Goal: Information Seeking & Learning: Learn about a topic

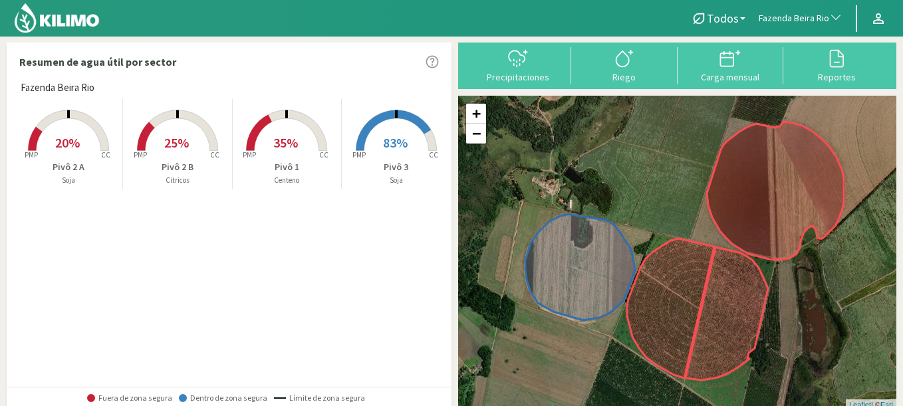
click at [800, 17] on span "Fazenda Beira Rio" at bounding box center [793, 18] width 70 height 13
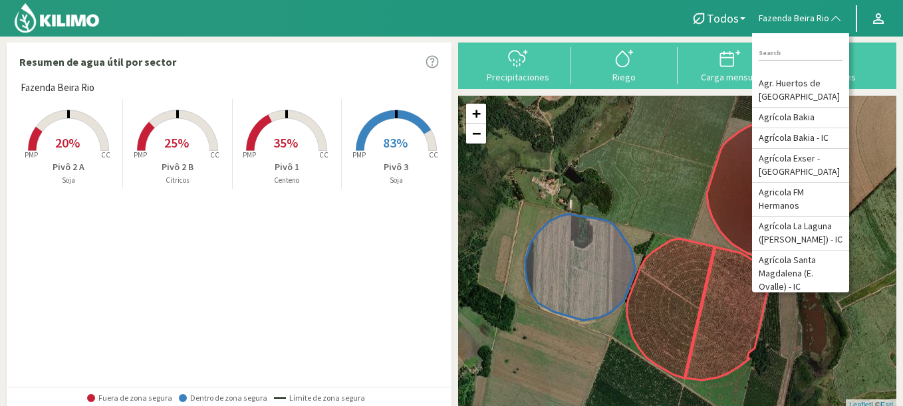
type input "x"
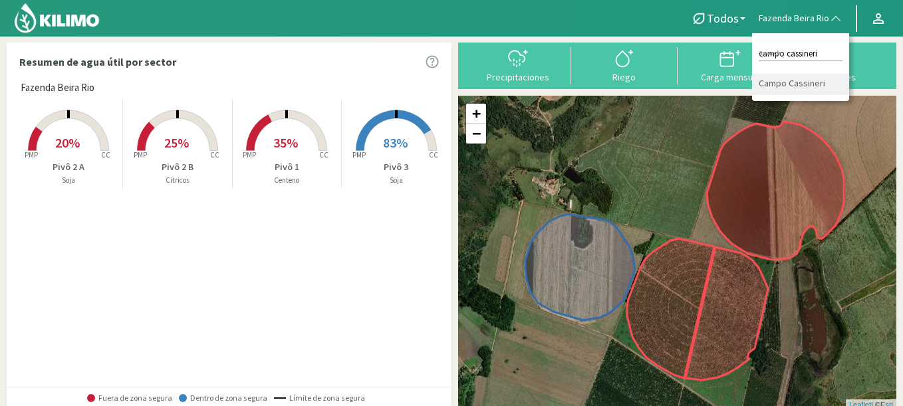
type input "campo cassineri"
click at [781, 76] on li "Campo Cassineri" at bounding box center [800, 84] width 97 height 21
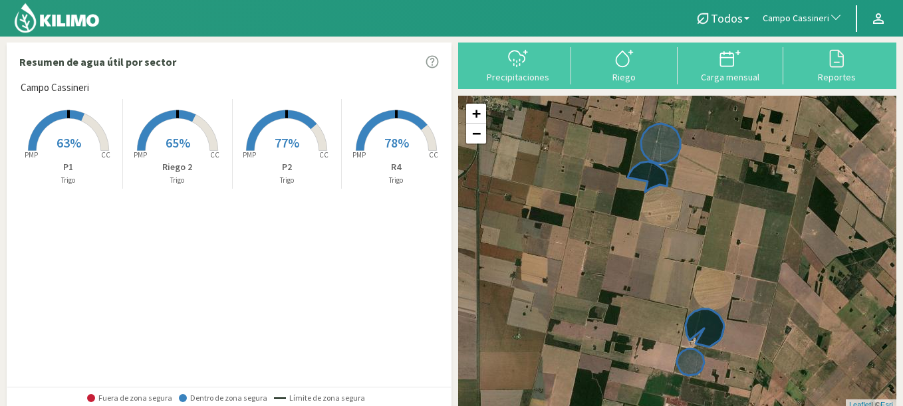
click at [415, 113] on rect at bounding box center [396, 152] width 106 height 106
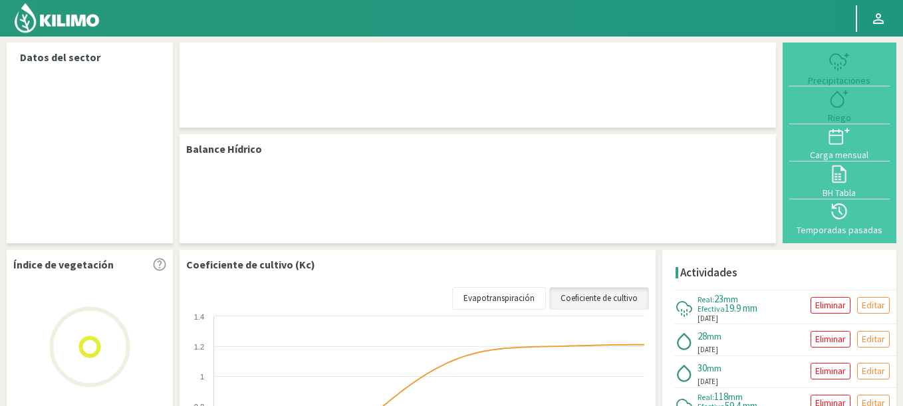
select select "30: Object"
select select "2: Object"
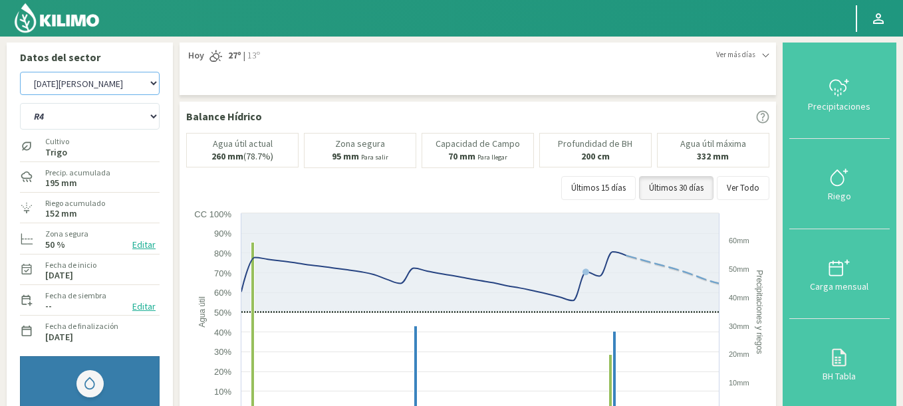
click at [20, 72] on select "Agr. Huertos de Chocalan Agrícola Bakia Agrícola [GEOGRAPHIC_DATA] - IC Agrícol…" at bounding box center [90, 83] width 140 height 23
select select "525: Object"
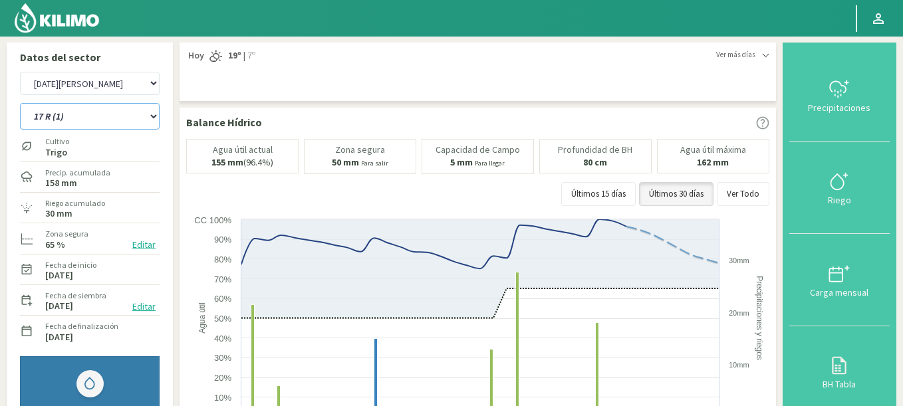
click at [20, 103] on select "12 RS (25) 17 R (1) 19 RO (6) 1RLPS 1RSR (29) 20 RN (7) 21 RAB (28) 21 RN (8) 2…" at bounding box center [90, 116] width 140 height 27
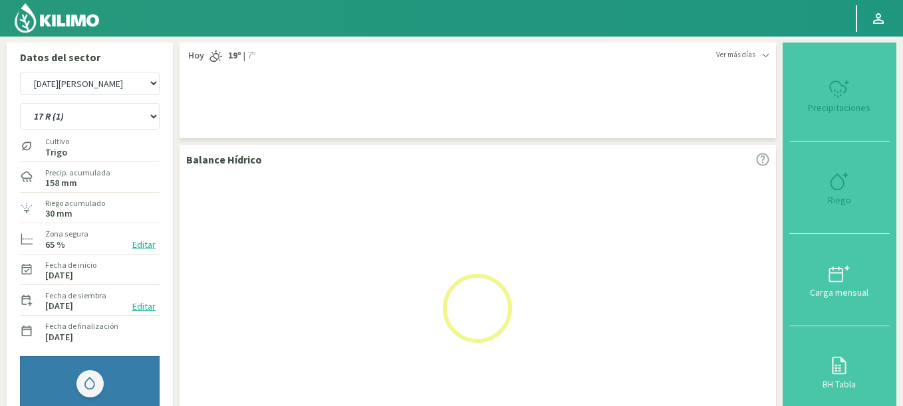
select select "4: Object"
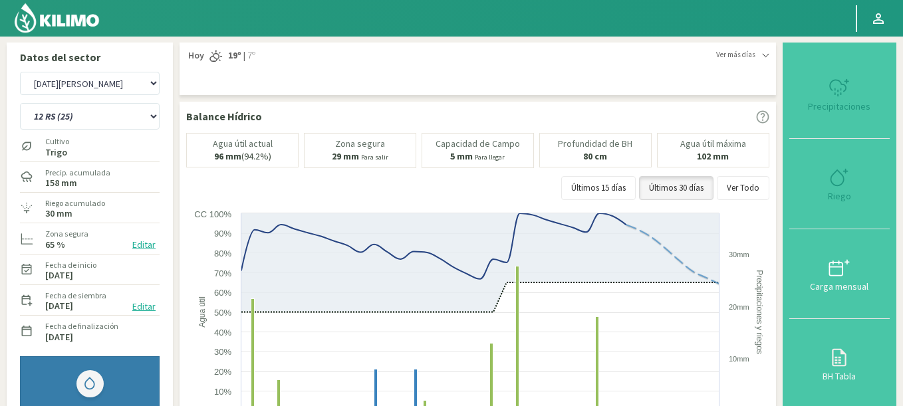
select select "806: Object"
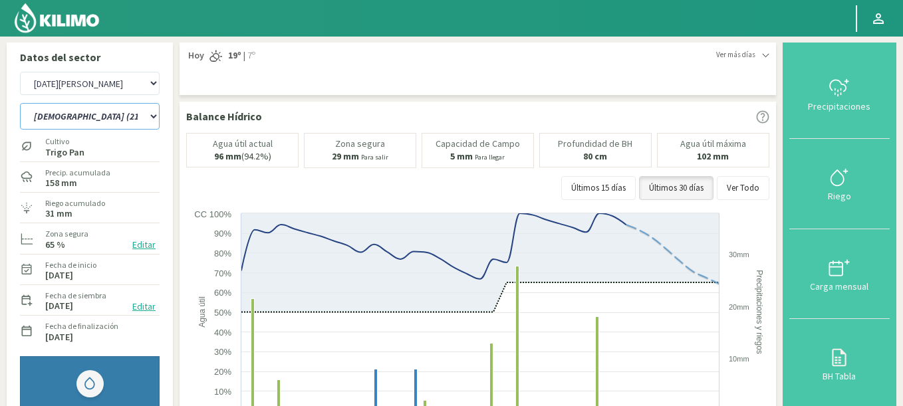
click at [20, 103] on select "12 RS (25) 17 R (1) 19 RO (6) 1RLPS 1RSR (29) 20 RN (7) 21 RAB (28) 21 RN (8) 2…" at bounding box center [90, 116] width 140 height 27
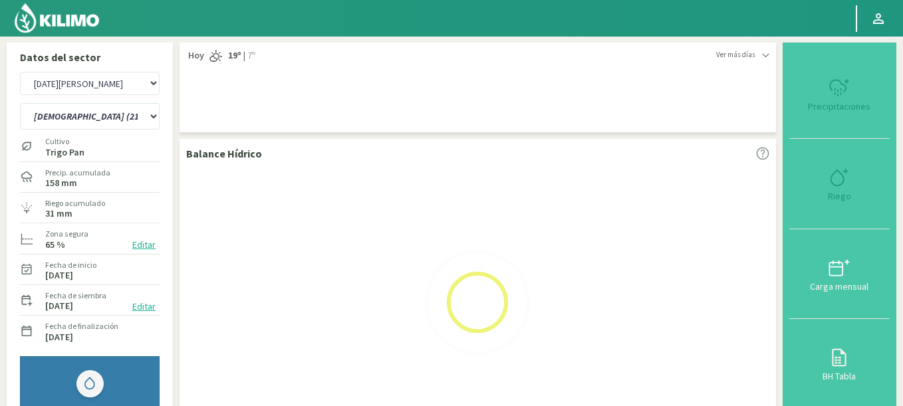
select select "36: Object"
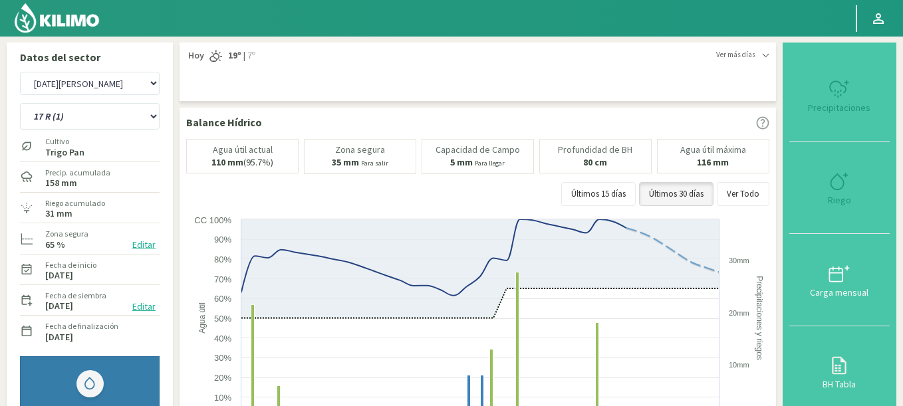
select select "1087: Object"
click at [20, 103] on select "12 RS (25) 17 R (1) 19 RO (6) 1RLPS 1RSR (29) 20 RN (7) 21 RAB (28) 21 RN (8) 2…" at bounding box center [90, 116] width 140 height 27
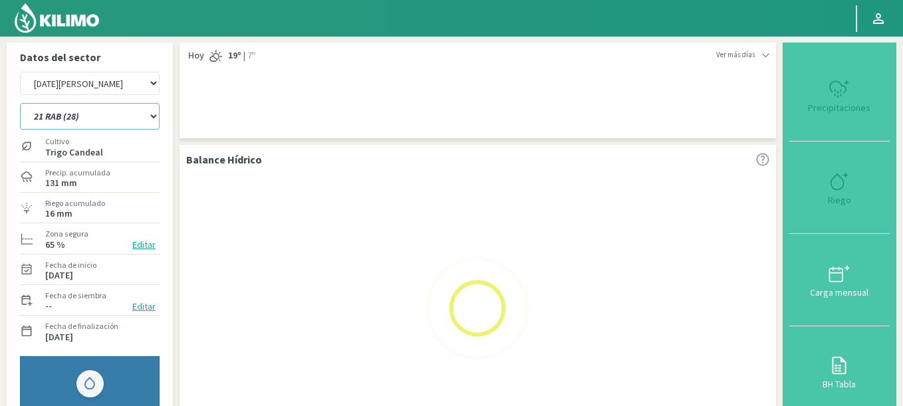
select select "74: Object"
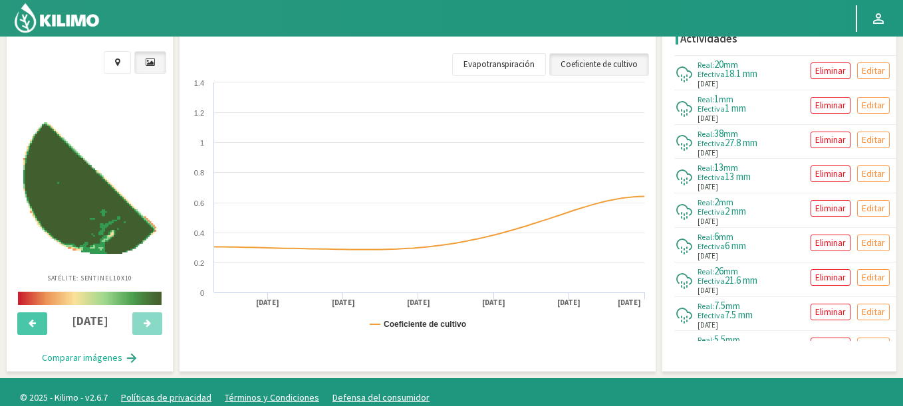
select select "1368: Object"
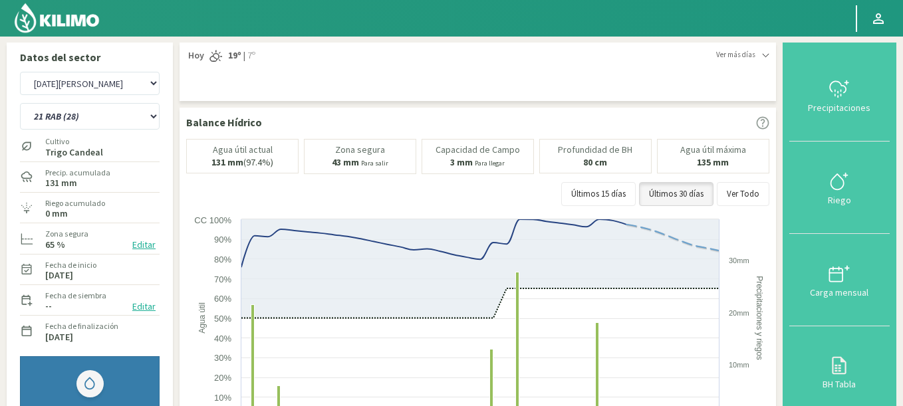
click at [114, 102] on div "12 RS (25) 17 R (1) 19 RO (6) 1RLPS 1RSR (29) 20 RN (7) 21 RAB (28) 21 RN (8) 2…" at bounding box center [90, 114] width 140 height 33
click at [20, 103] on select "12 RS (25) 17 R (1) 19 RO (6) 1RLPS 1RSR (29) 20 RN (7) 21 RAB (28) 21 RN (8) 2…" at bounding box center [90, 116] width 140 height 27
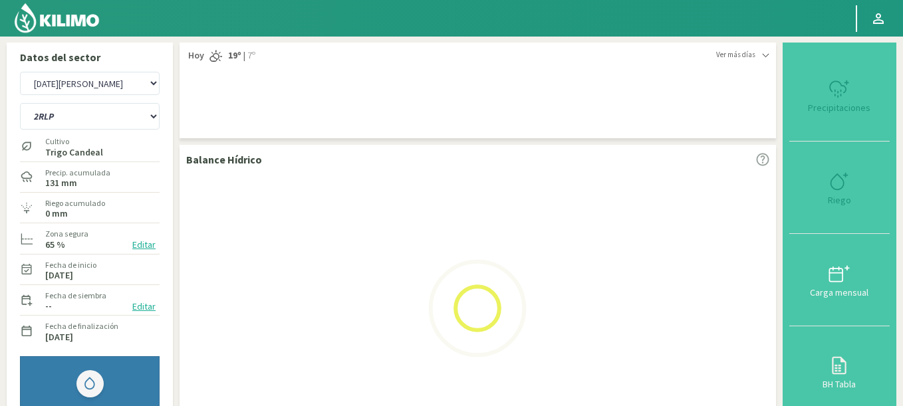
select select "103: Object"
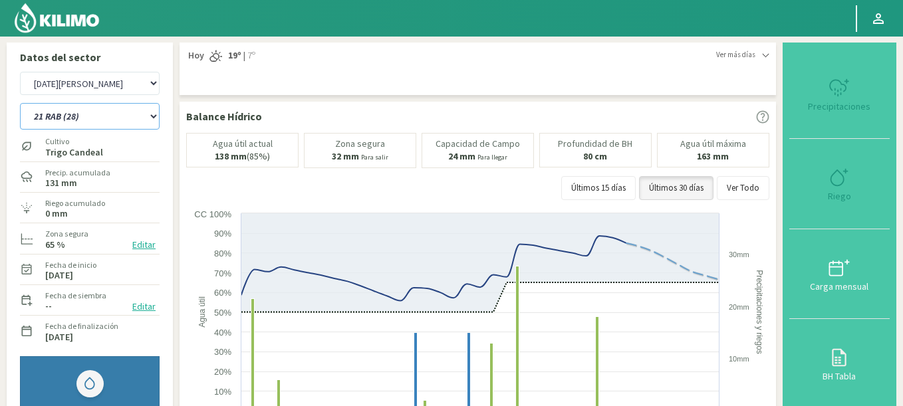
scroll to position [399, 0]
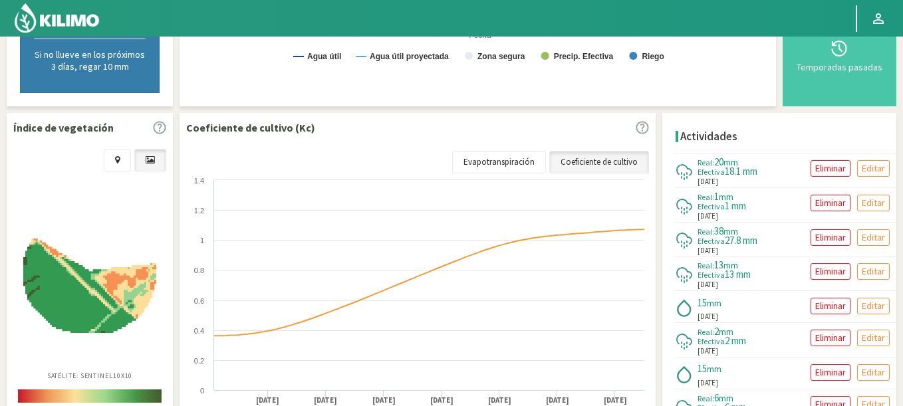
select select "1649: Object"
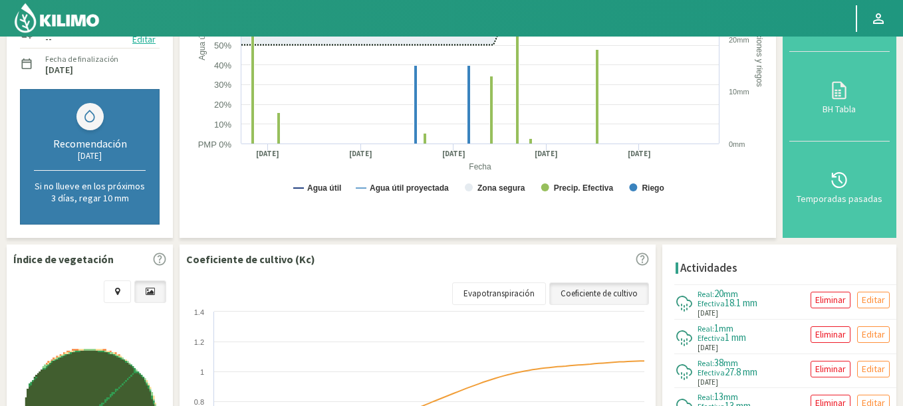
scroll to position [0, 0]
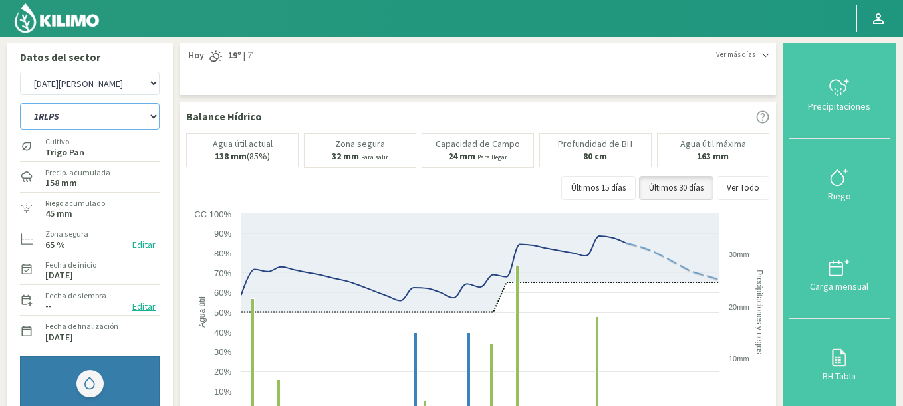
click at [20, 103] on select "12 RS (25) 17 R (1) 19 RO (6) 1RLPS 1RSR (29) 20 RN (7) 21 RAB (28) 21 RN (8) 2…" at bounding box center [90, 116] width 140 height 27
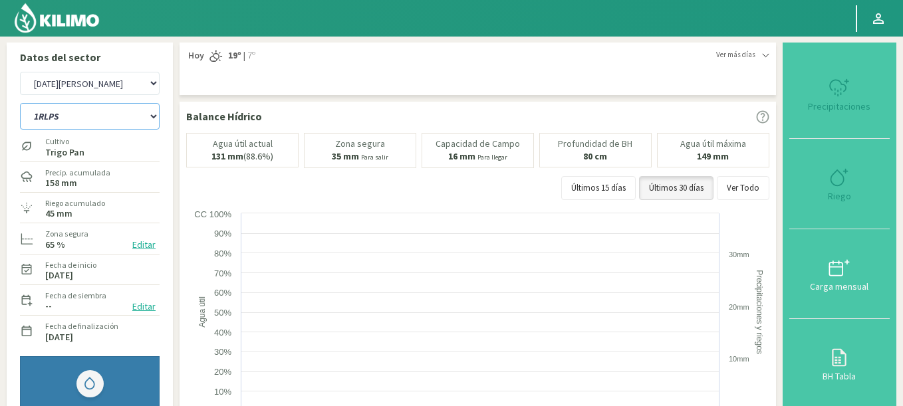
select select "142: Object"
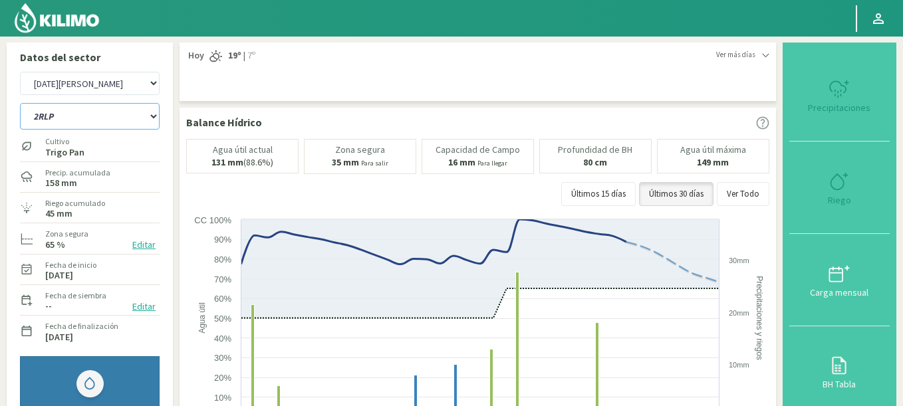
select select "1930: Object"
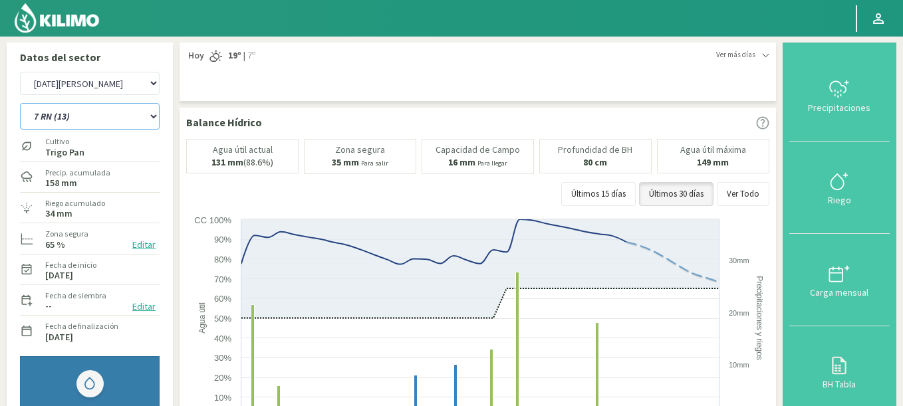
click at [20, 103] on select "12 RS (25) 17 R (1) 19 RO (6) 1RLPS 1RSR (29) 20 RN (7) 21 RAB (28) 21 RN (8) 2…" at bounding box center [90, 116] width 140 height 27
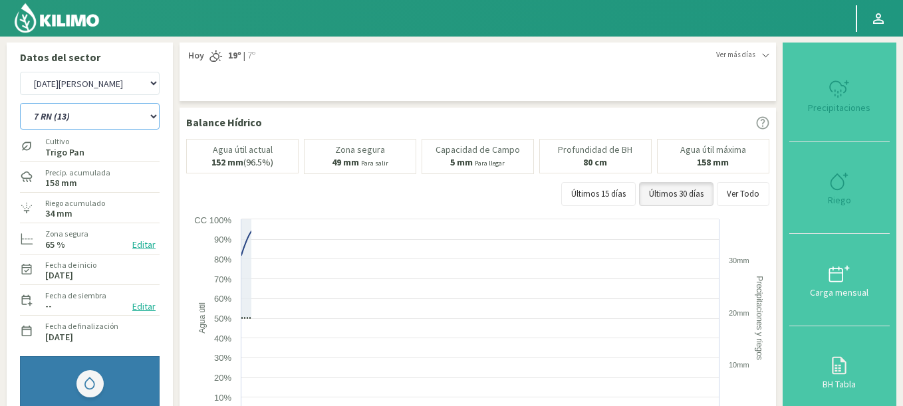
select select "162: Object"
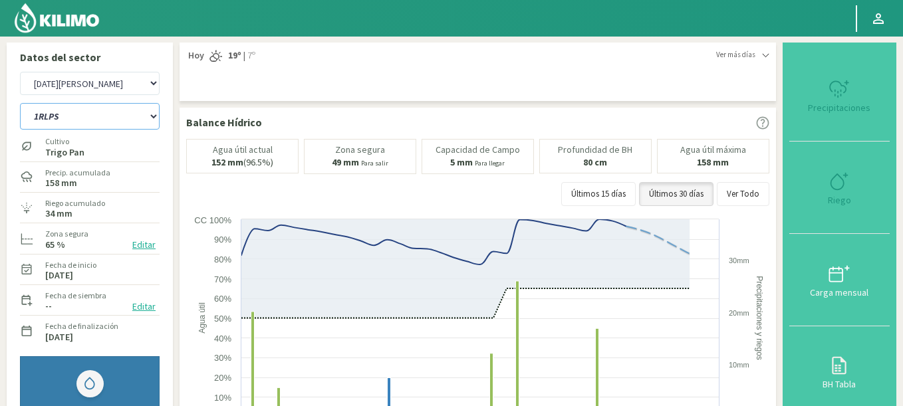
select select "2211: Object"
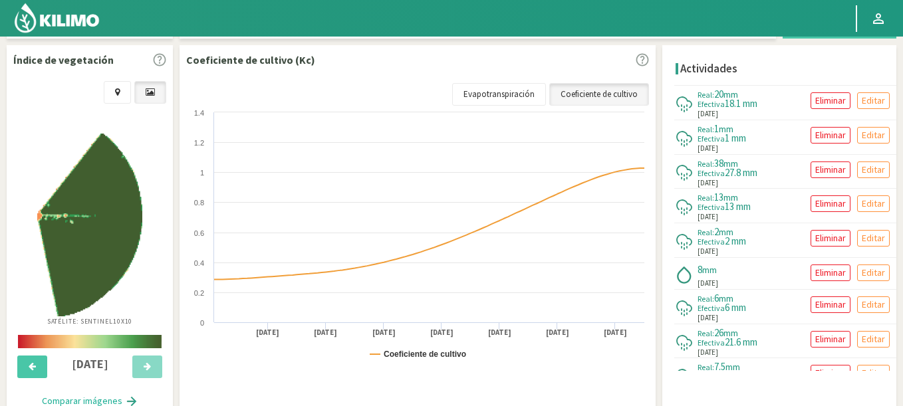
select select "220: Object"
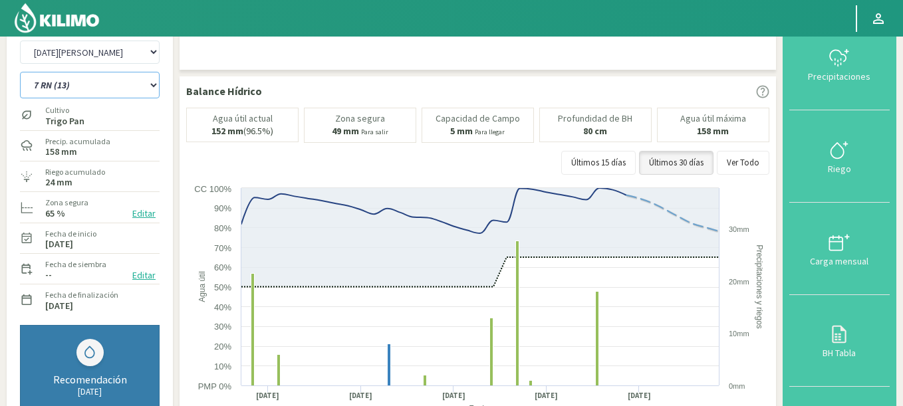
scroll to position [0, 0]
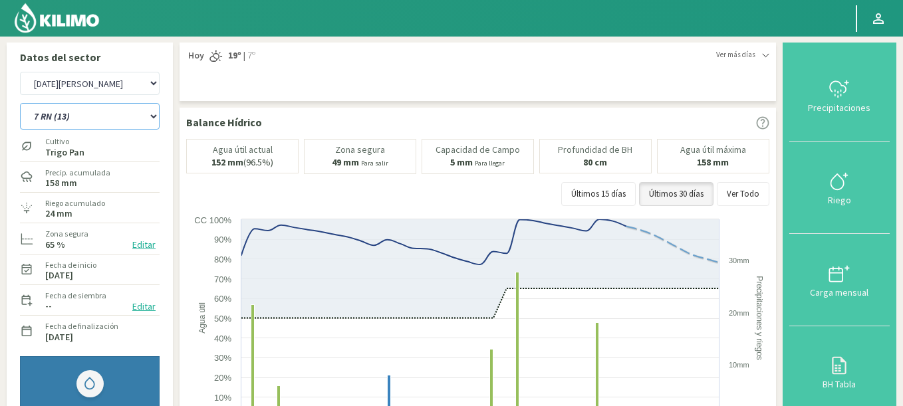
click at [100, 113] on select "12 RS (25) 17 R (1) 19 RO (6) 1RLPS 1RSR (29) 20 RN (7) 21 RAB (28) 21 RN (8) 2…" at bounding box center [90, 116] width 140 height 27
click at [20, 72] on select "Agr. Huertos de Chocalan Agrícola Bakia Agrícola [GEOGRAPHIC_DATA] - IC Agrícol…" at bounding box center [90, 83] width 140 height 23
select select "2278: Object"
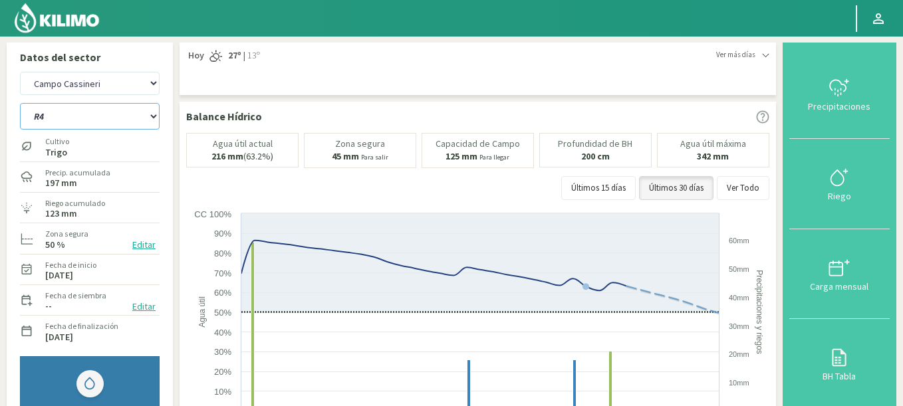
click at [20, 103] on select "P1 P2 P3 R4 Riego 1 Riego 2" at bounding box center [90, 116] width 140 height 27
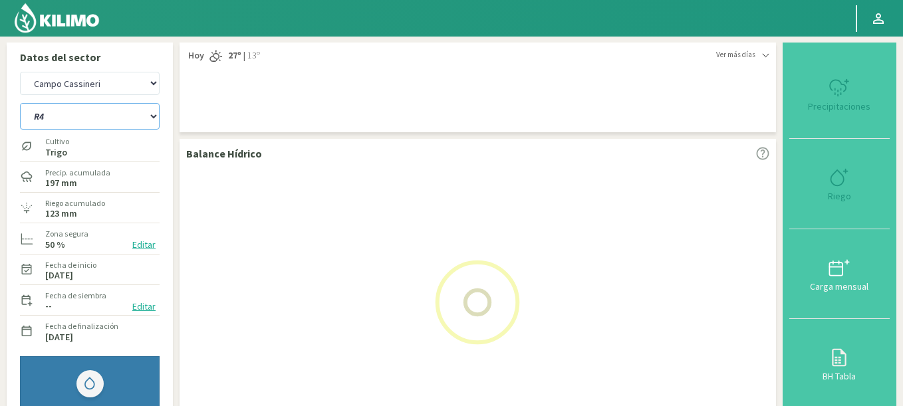
select select "221: Object"
